Goal: Task Accomplishment & Management: Use online tool/utility

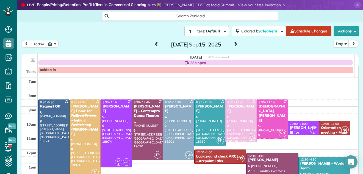
scroll to position [8, 0]
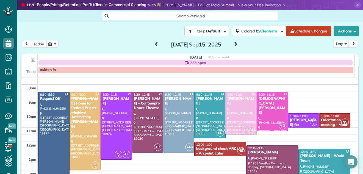
click at [40, 43] on button "today" at bounding box center [38, 43] width 15 height 7
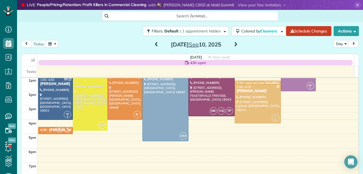
scroll to position [71, 0]
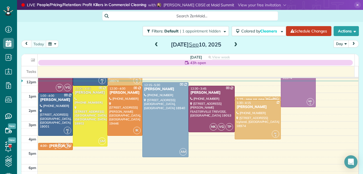
click at [51, 147] on div "[PERSON_NAME] for [PERSON_NAME]'s Lock Shop" at bounding box center [93, 146] width 89 height 5
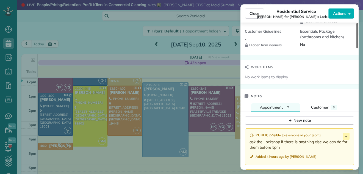
scroll to position [549, 0]
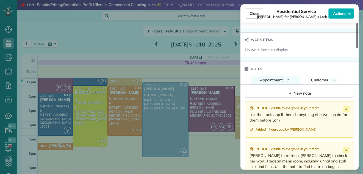
drag, startPoint x: 357, startPoint y: 42, endPoint x: 352, endPoint y: 136, distance: 94.3
click at [357, 48] on div at bounding box center [358, 35] width 2 height 25
click at [310, 91] on div "New note" at bounding box center [299, 94] width 23 height 6
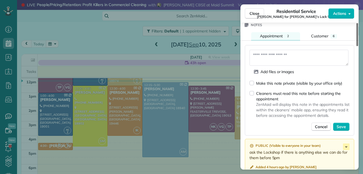
scroll to position [598, 0]
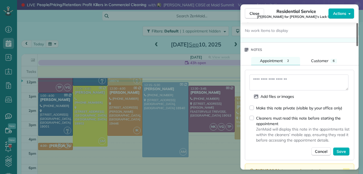
click at [358, 46] on div at bounding box center [358, 34] width 2 height 23
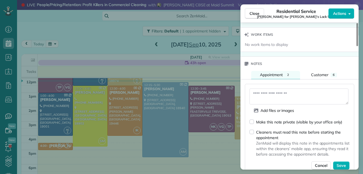
click at [276, 89] on textarea at bounding box center [299, 97] width 99 height 16
type textarea "**********"
click at [340, 163] on span "Save" at bounding box center [341, 166] width 9 height 6
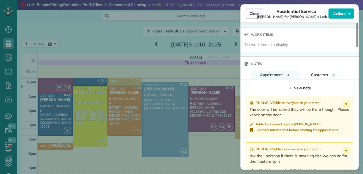
click at [255, 12] on span "Close" at bounding box center [255, 14] width 10 height 6
